Goal: Ask a question: Seek information or help from site administrators or community

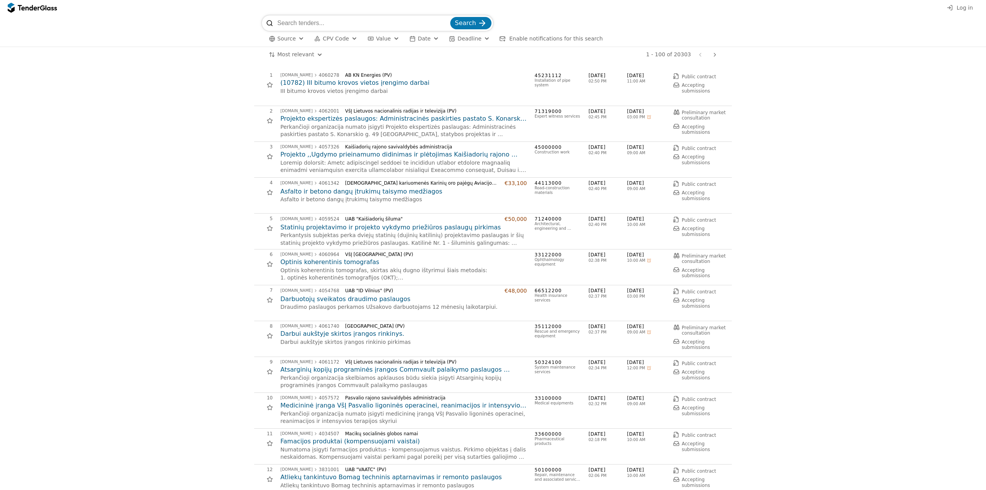
click at [373, 21] on input "search" at bounding box center [362, 22] width 171 height 15
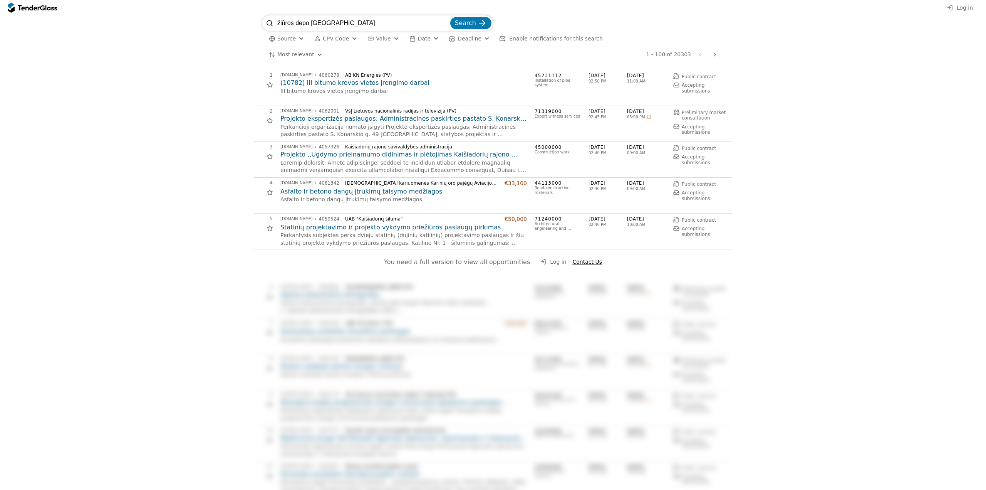
type input "žiūros depo [GEOGRAPHIC_DATA]"
click at [461, 24] on span "Search" at bounding box center [465, 22] width 21 height 7
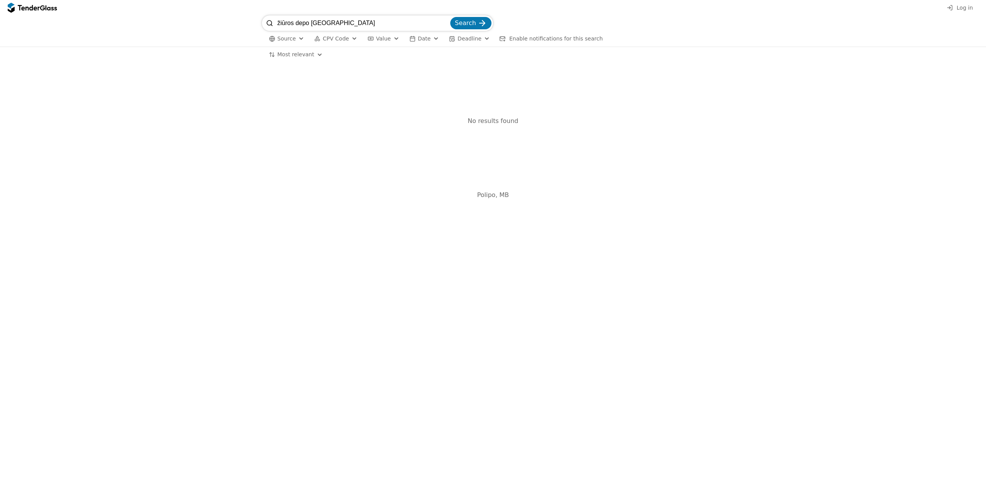
drag, startPoint x: 351, startPoint y: 23, endPoint x: 265, endPoint y: 18, distance: 86.5
click at [265, 18] on div "žiūros depo [GEOGRAPHIC_DATA] Search" at bounding box center [377, 22] width 231 height 15
type input "depo [GEOGRAPHIC_DATA]"
click at [450, 17] on button "Search" at bounding box center [470, 23] width 41 height 12
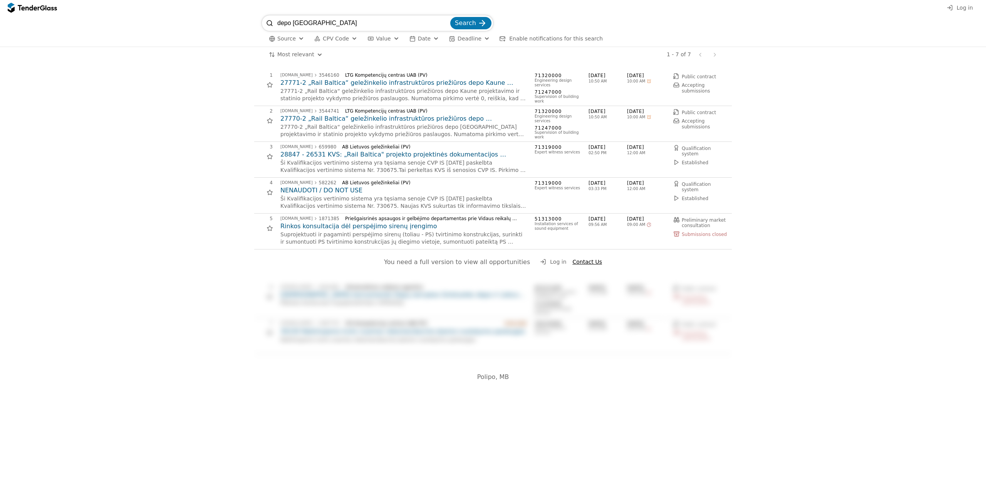
click at [399, 85] on h2 "27771-2 „Rail Baltica“ geležinkelio infrastruktūros priežiūros depo Kaune proje…" at bounding box center [403, 83] width 247 height 8
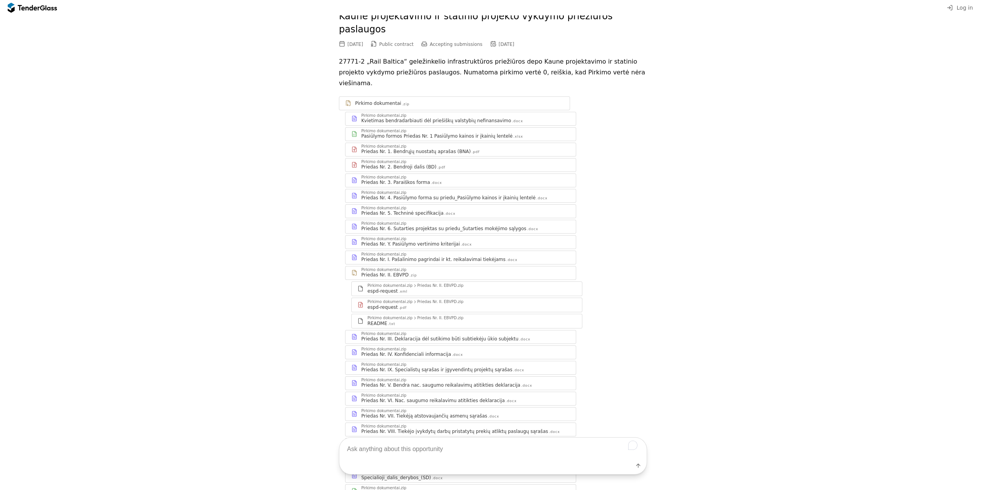
scroll to position [116, 0]
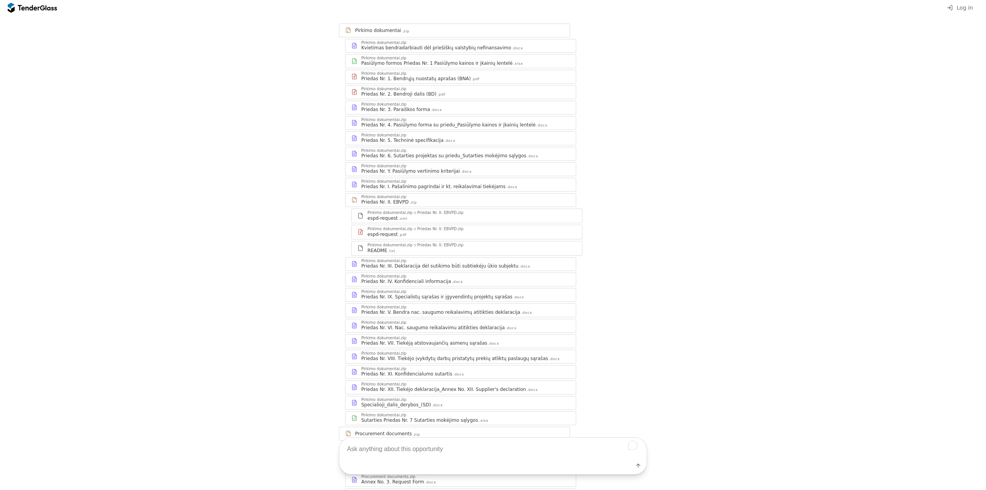
click at [399, 450] on textarea "To enrich screen reader interactions, please activate Accessibility in Grammarl…" at bounding box center [492, 448] width 307 height 23
type textarea "Ką reikia pateikti su Paraiška?"
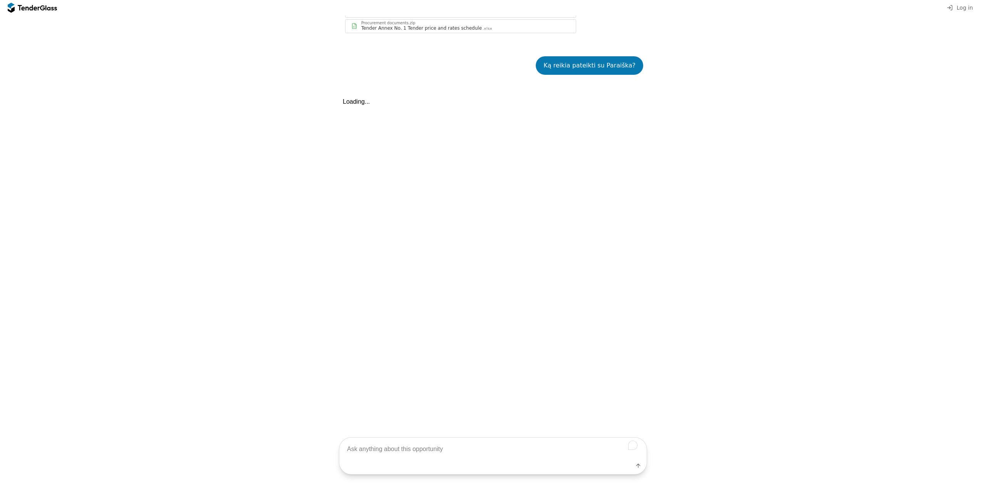
scroll to position [898, 0]
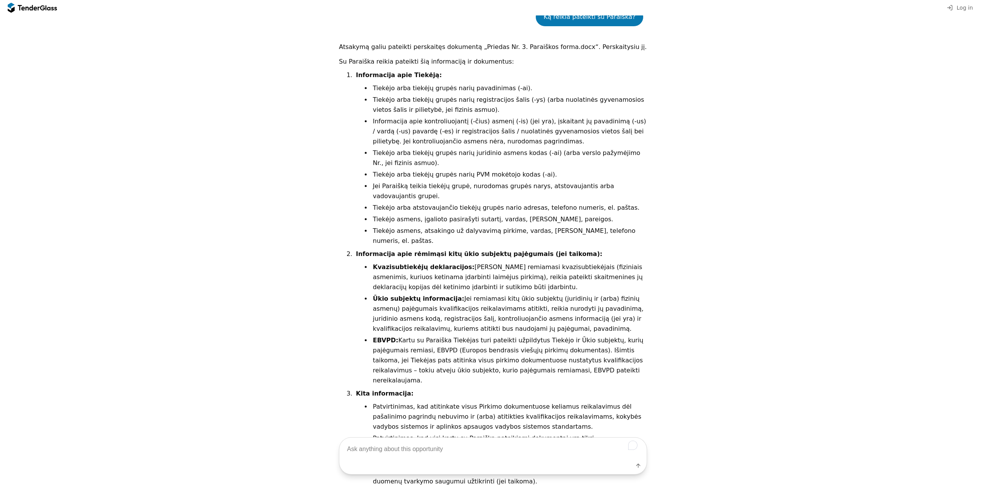
scroll to position [997, 0]
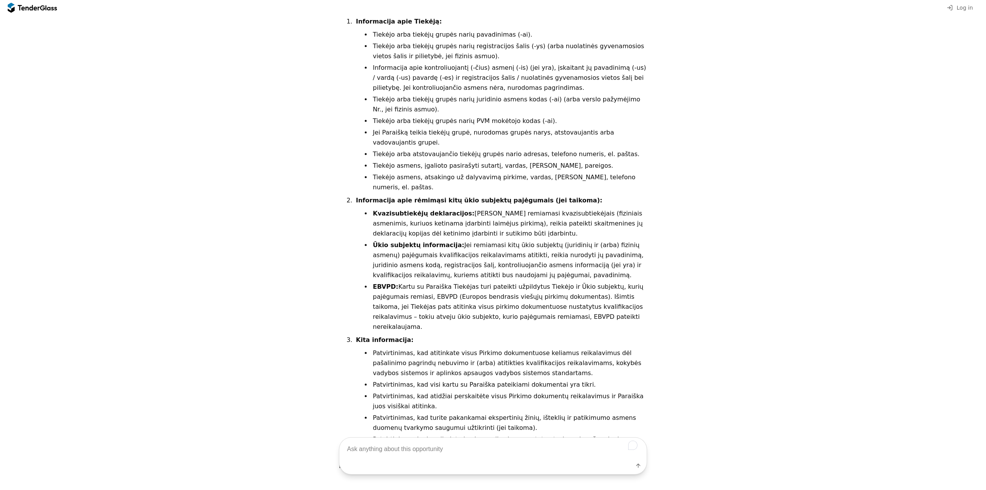
click at [419, 453] on textarea "To enrich screen reader interactions, please activate Accessibility in Grammarl…" at bounding box center [492, 448] width 307 height 23
type textarea "Kokius dokumentus reikia pateikti su Paraiška?"
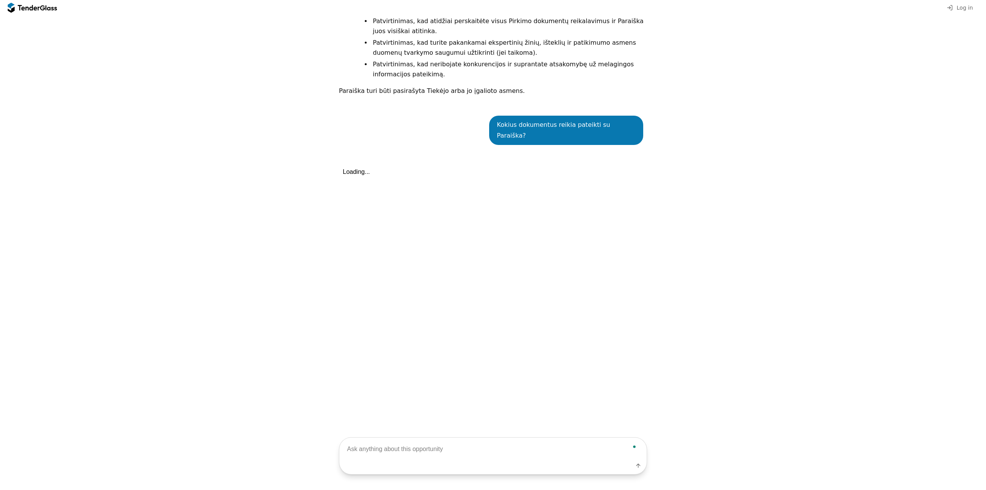
scroll to position [1404, 0]
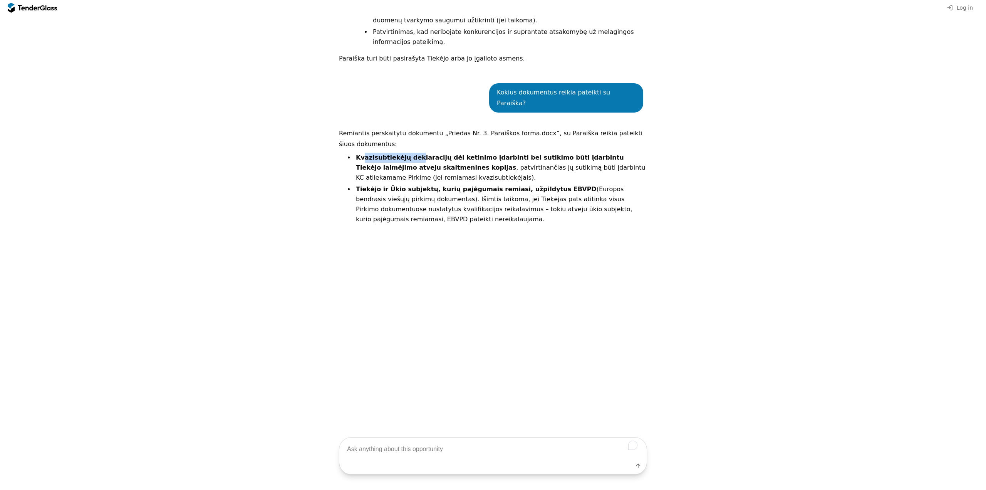
drag, startPoint x: 359, startPoint y: 94, endPoint x: 410, endPoint y: 89, distance: 51.0
click at [410, 154] on strong "Kvazisubtiekėjų deklaracijų dėl ketinimo įdarbinti bei sutikimo būti įdarbintu …" at bounding box center [490, 162] width 268 height 17
click at [374, 454] on textarea "To enrich screen reader interactions, please activate Accessibility in Grammarl…" at bounding box center [492, 448] width 307 height 23
type textarea "ar teikiama kvalifikacija?"
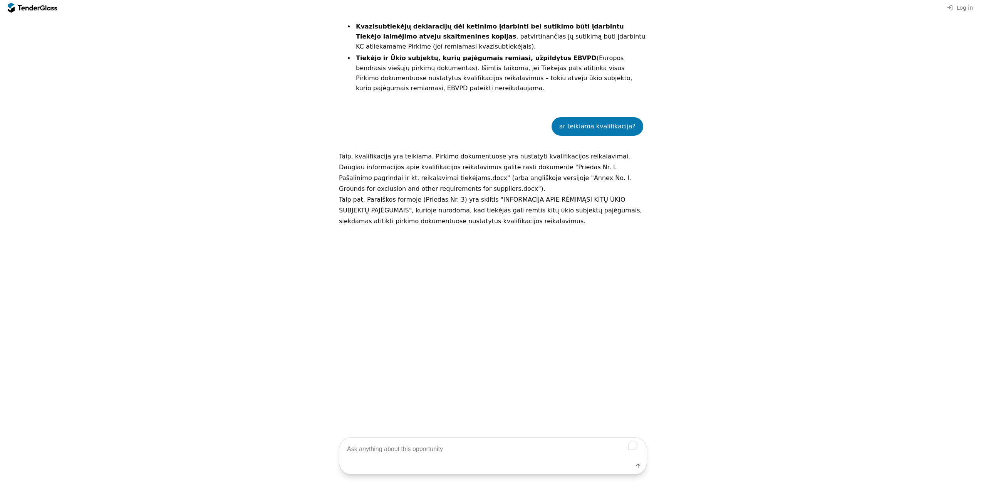
scroll to position [1558, 0]
